Goal: Task Accomplishment & Management: Manage account settings

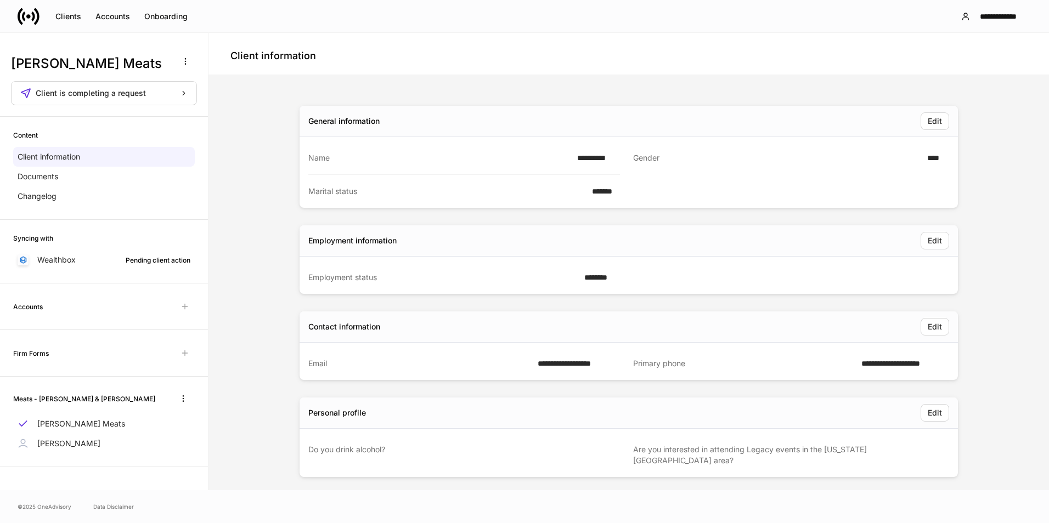
click at [22, 20] on icon at bounding box center [29, 16] width 22 height 22
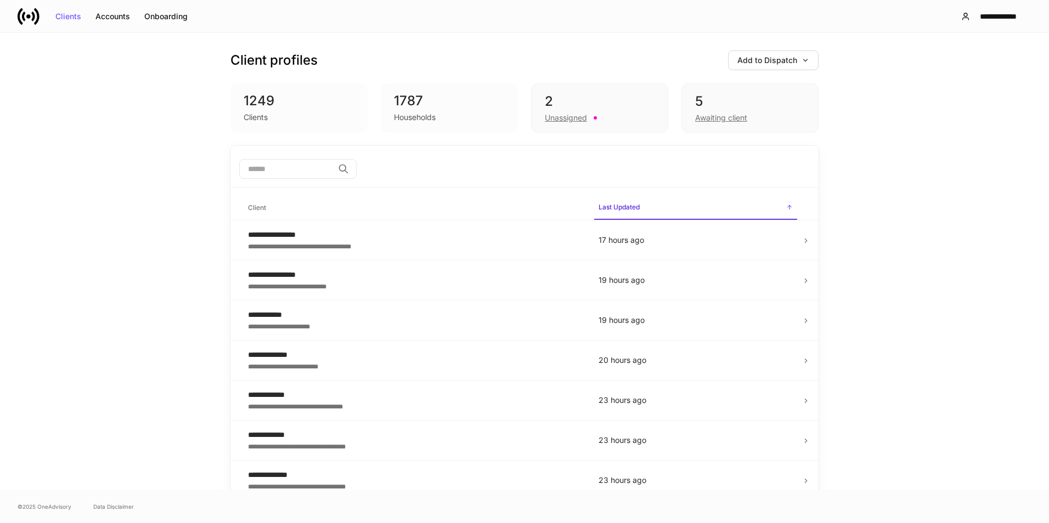
click at [589, 97] on div "2" at bounding box center [600, 102] width 110 height 18
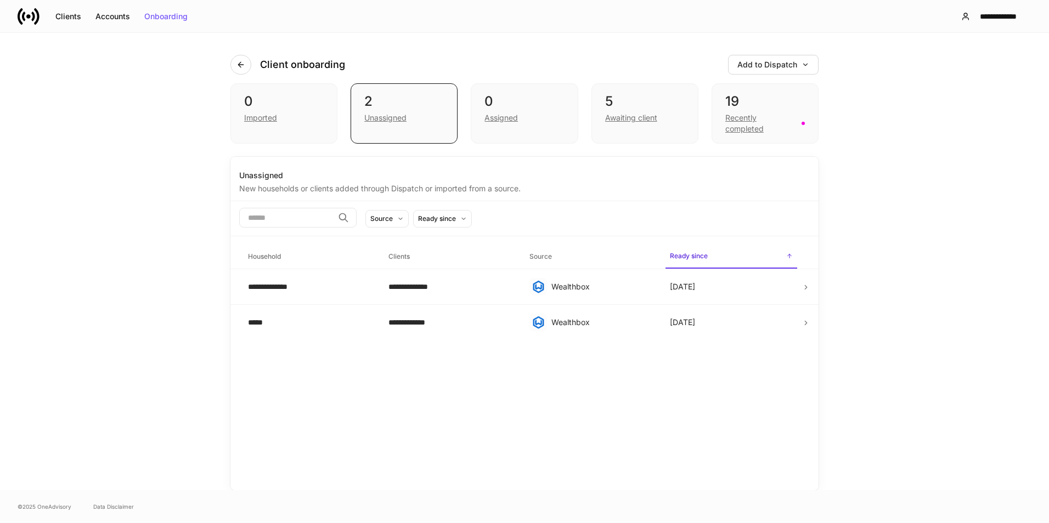
click at [530, 103] on div "0" at bounding box center [524, 102] width 80 height 18
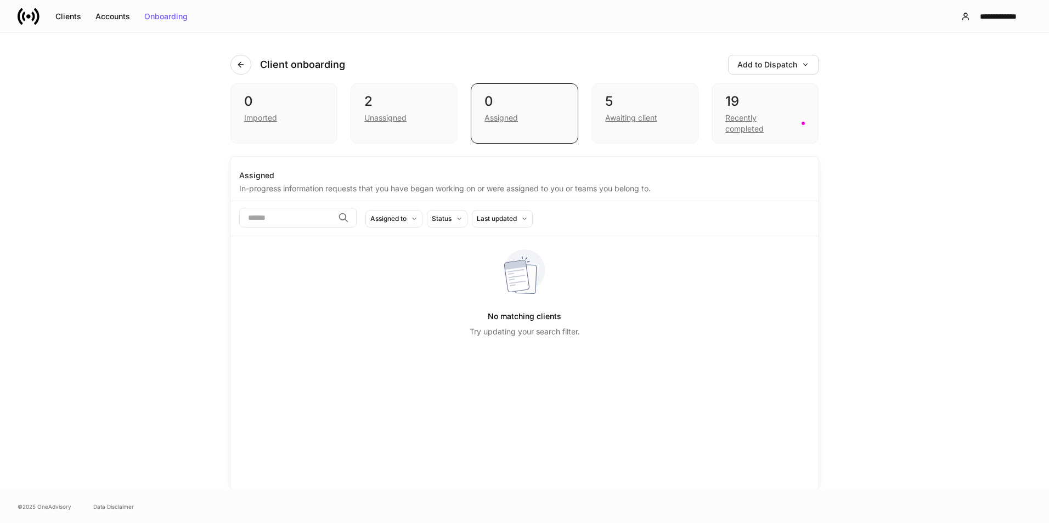
click at [773, 99] on div "19" at bounding box center [765, 102] width 80 height 18
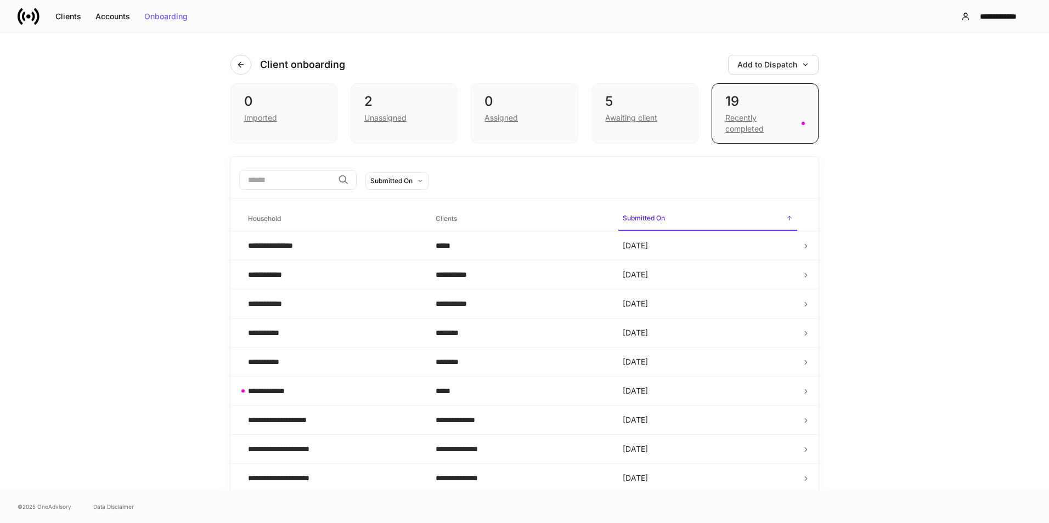
click at [651, 100] on div "5" at bounding box center [645, 102] width 80 height 18
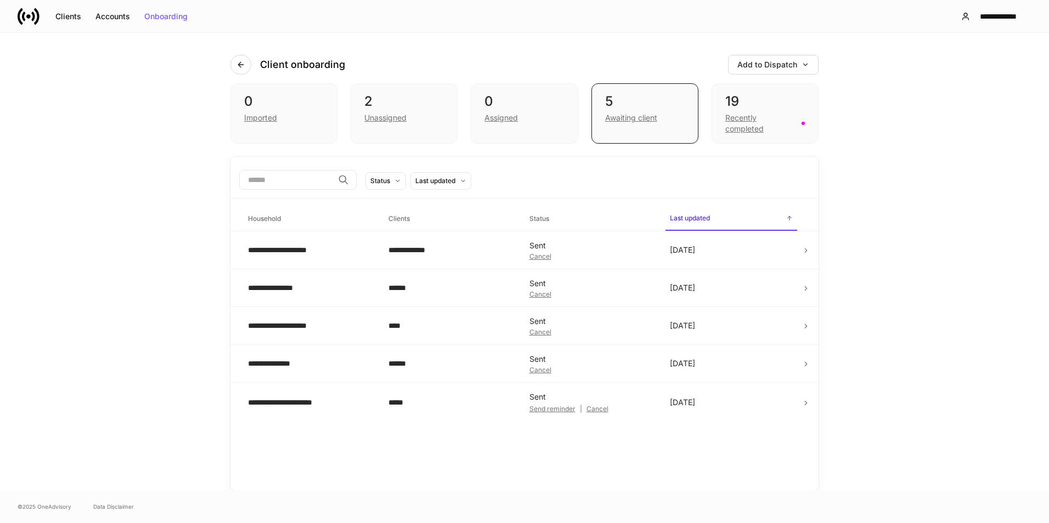
click at [780, 135] on div "19 Recently completed" at bounding box center [765, 113] width 107 height 60
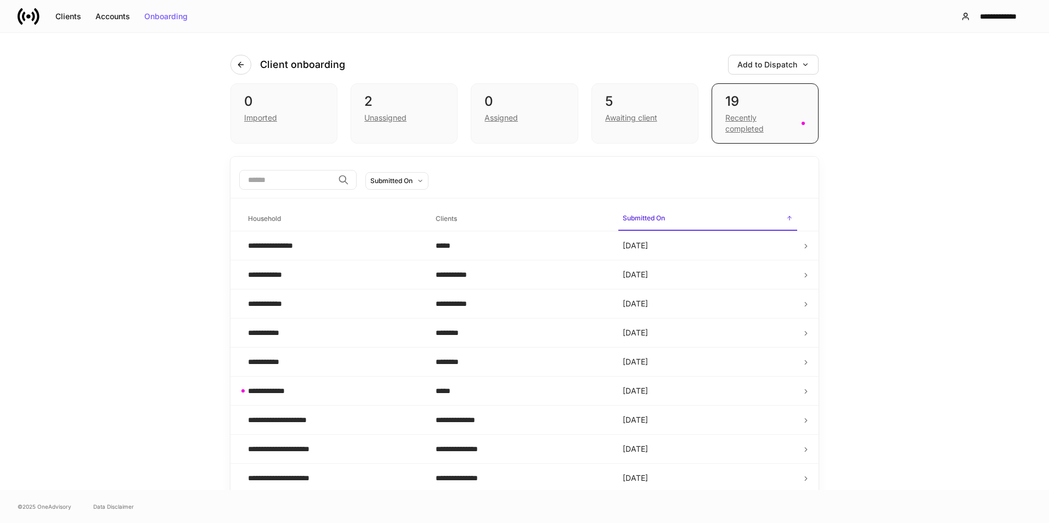
click at [706, 277] on td "[DATE]" at bounding box center [708, 275] width 188 height 29
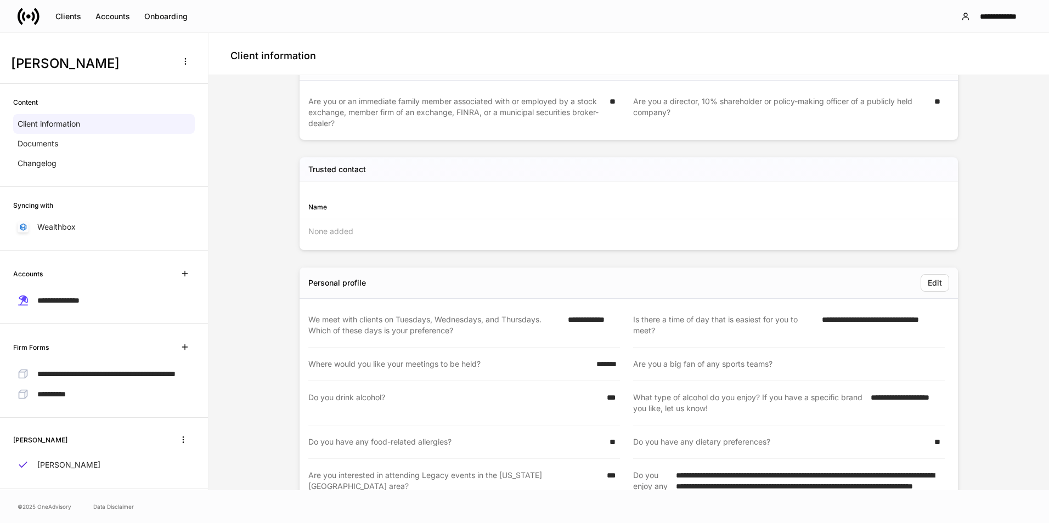
scroll to position [594, 0]
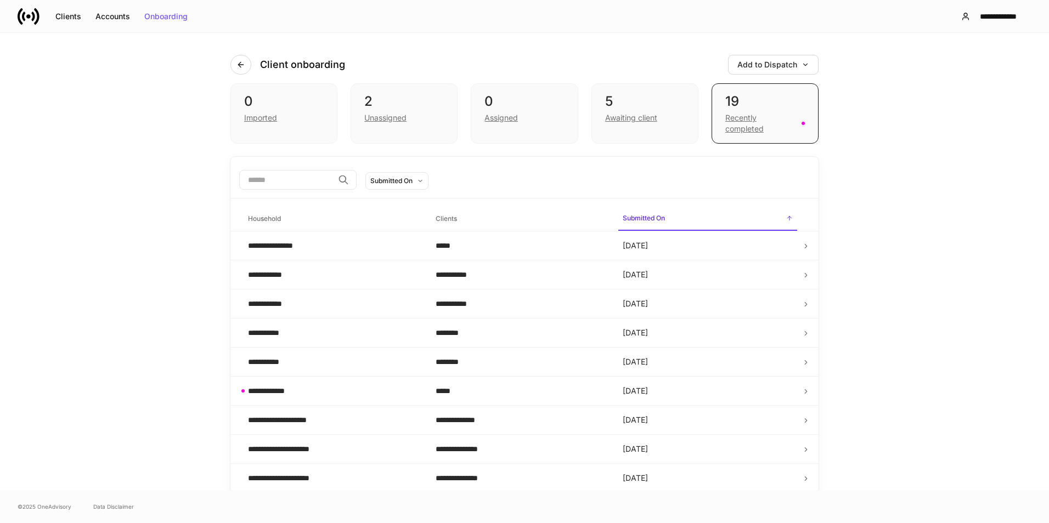
click at [542, 250] on div "*****" at bounding box center [521, 245] width 170 height 11
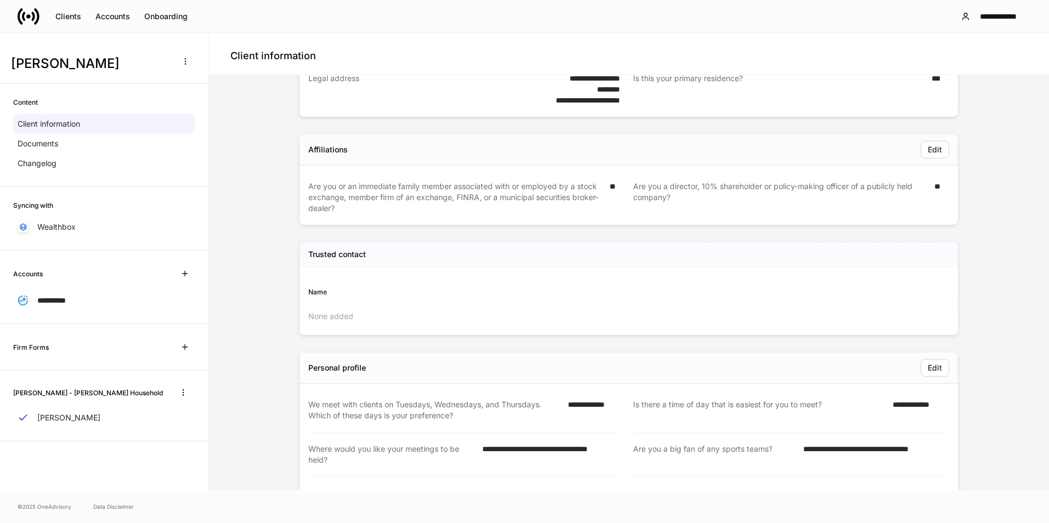
scroll to position [462, 0]
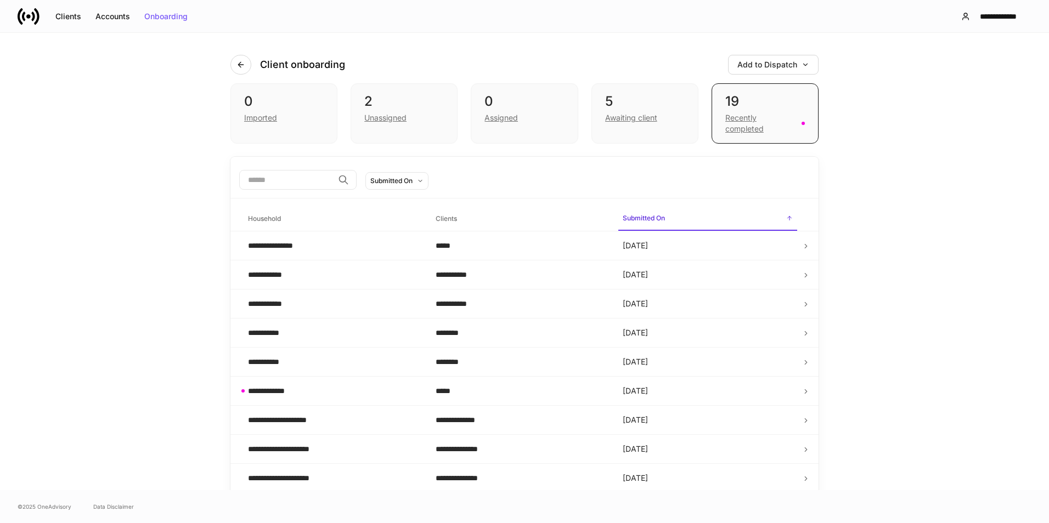
click at [634, 105] on div "5" at bounding box center [645, 102] width 80 height 18
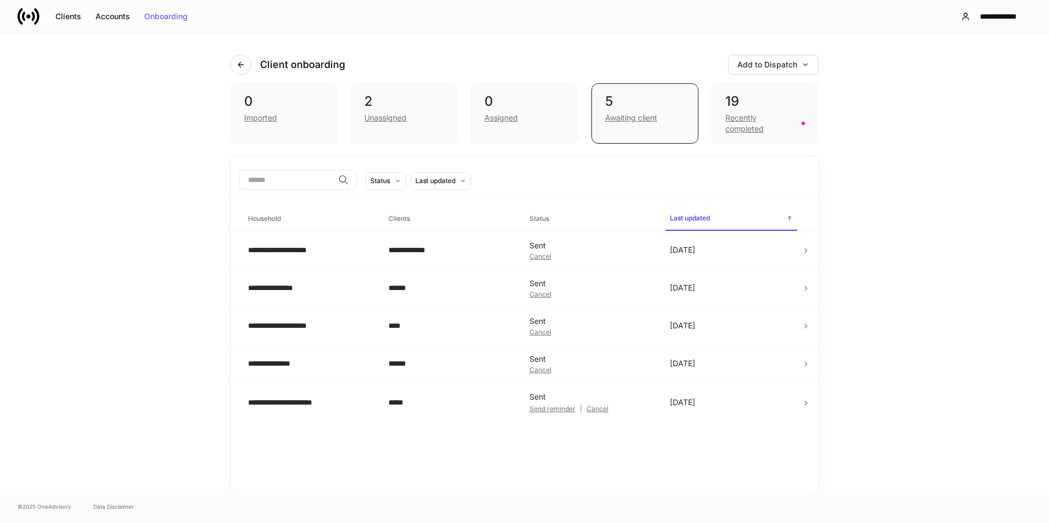
click at [465, 257] on td "**********" at bounding box center [450, 251] width 140 height 38
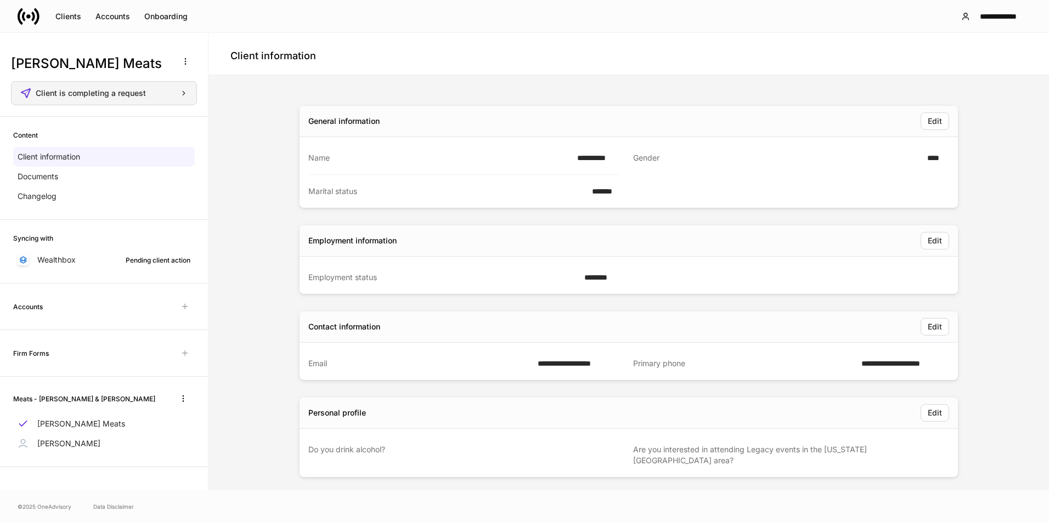
click at [156, 91] on div "Client is completing a request" at bounding box center [112, 93] width 152 height 8
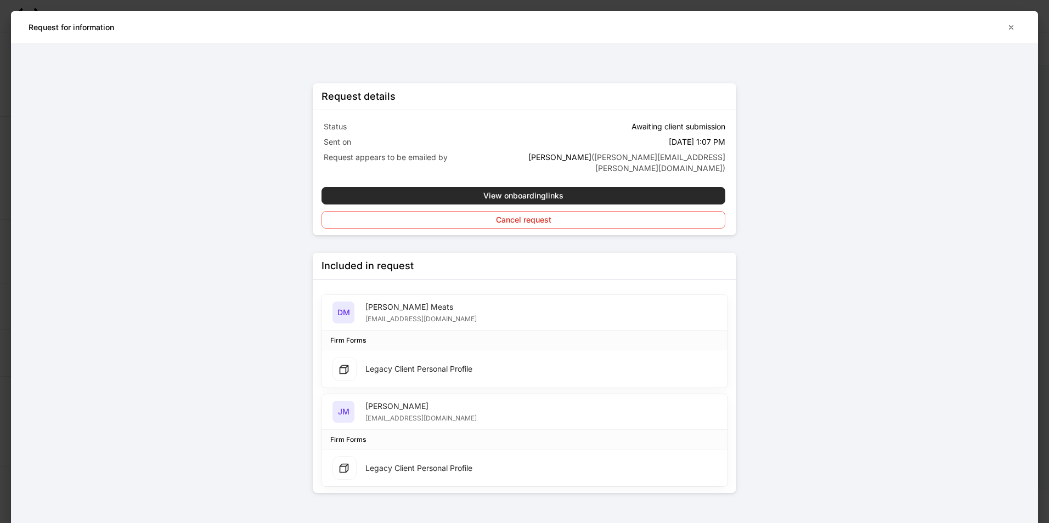
click at [544, 192] on div "View onboarding links" at bounding box center [523, 196] width 80 height 8
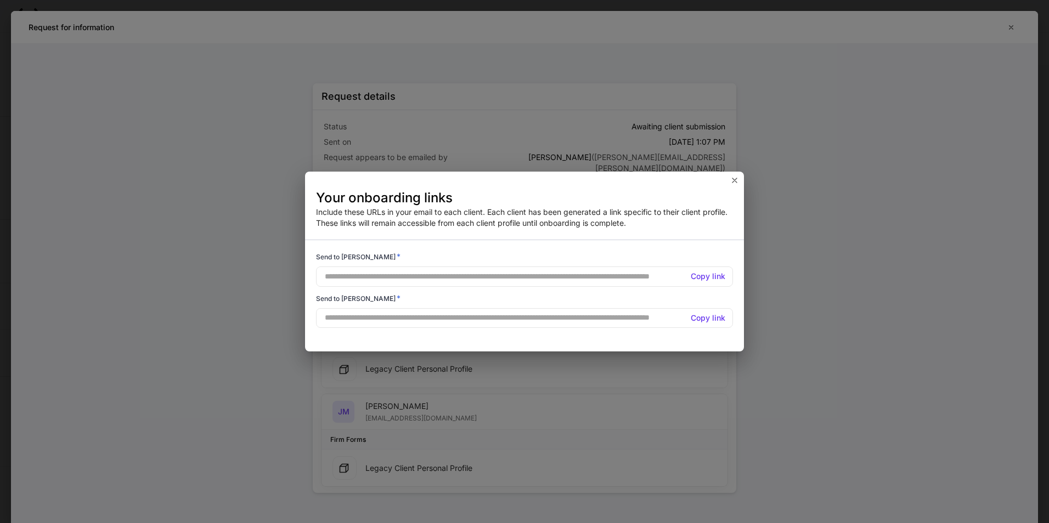
click at [717, 274] on h5 "Copy link" at bounding box center [708, 276] width 35 height 11
click at [709, 278] on h5 "Copy link" at bounding box center [708, 276] width 35 height 11
